Goal: Information Seeking & Learning: Learn about a topic

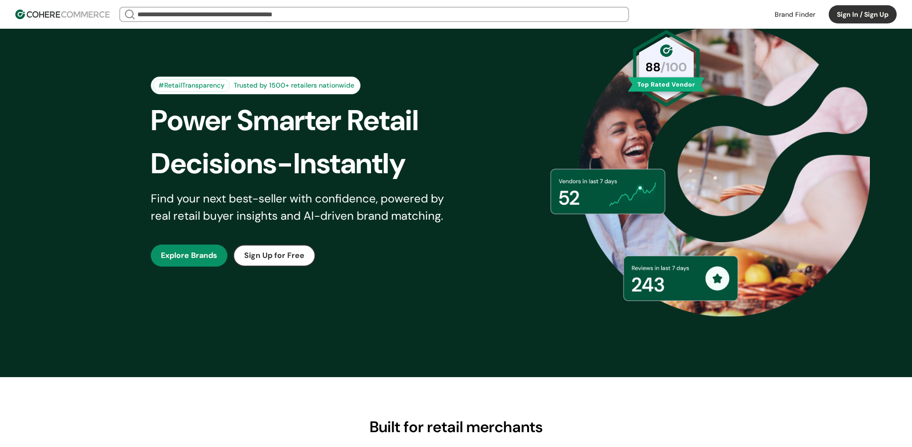
scroll to position [68, 0]
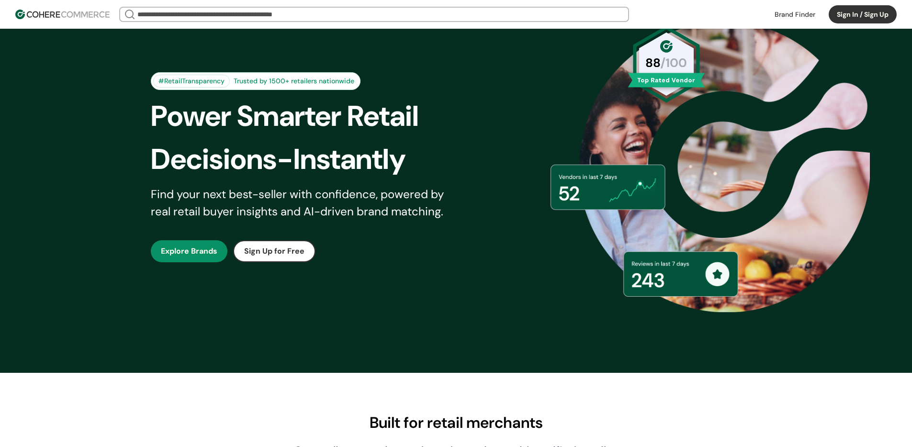
click at [186, 245] on link "button" at bounding box center [189, 251] width 77 height 22
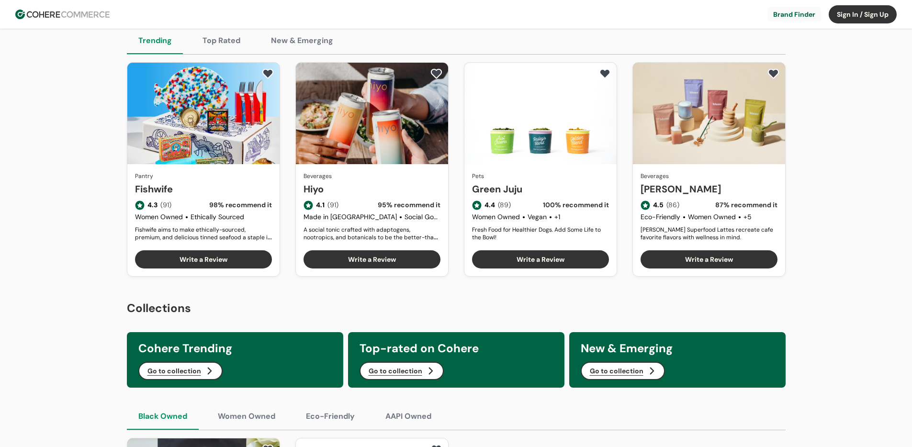
scroll to position [87, 0]
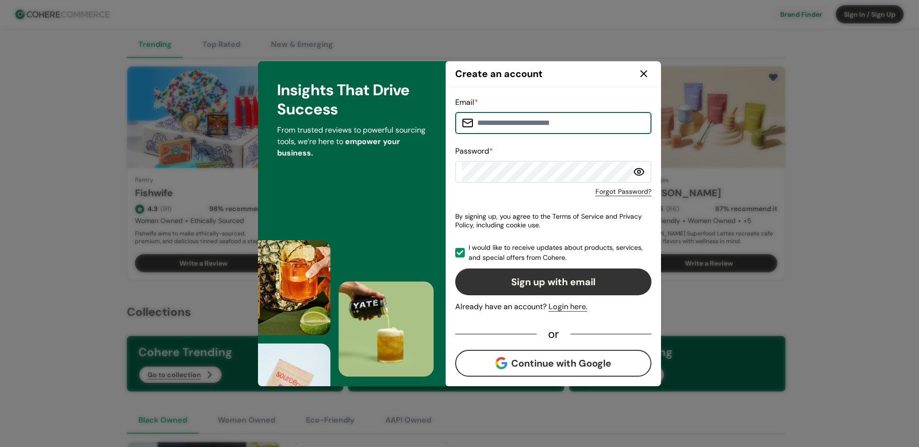
click at [641, 73] on icon at bounding box center [643, 73] width 11 height 11
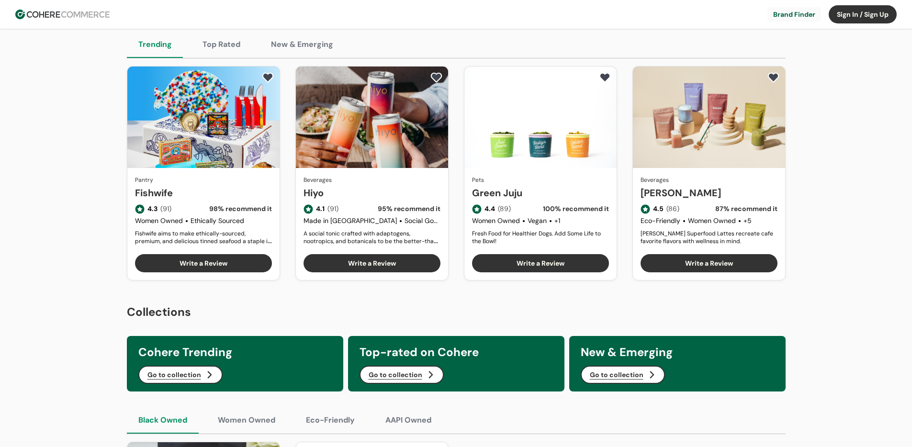
click at [643, 28] on header "Brand Finder Sign In / Sign Up Brand Finder Sign In / Sign Up" at bounding box center [456, 14] width 912 height 29
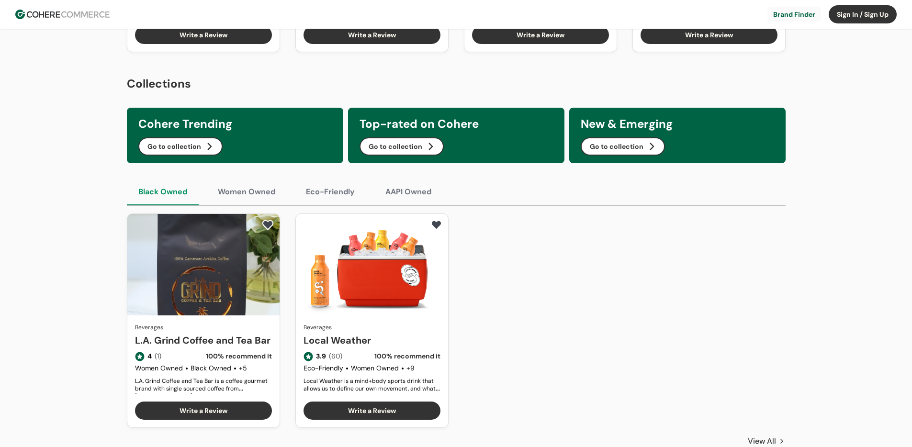
scroll to position [0, 0]
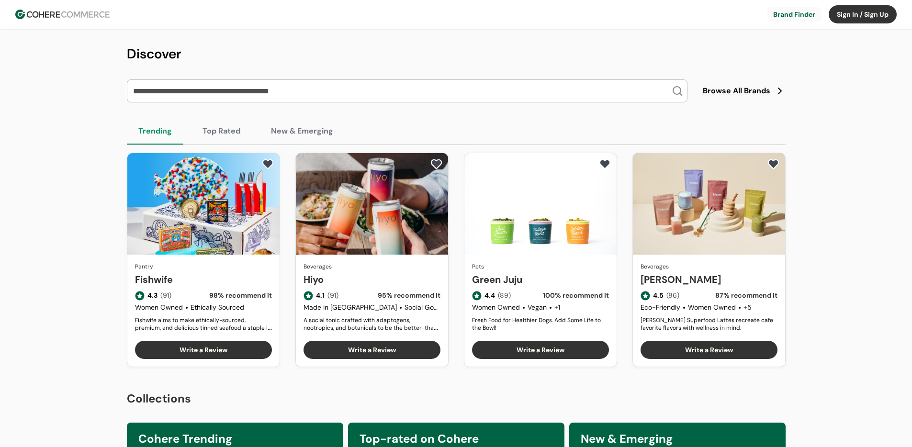
click at [318, 92] on input "search" at bounding box center [401, 91] width 541 height 22
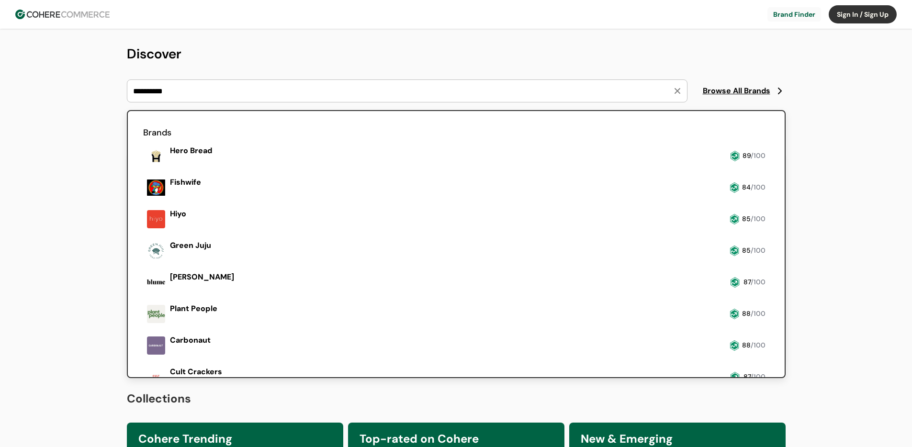
type input "**********"
